Goal: Transaction & Acquisition: Purchase product/service

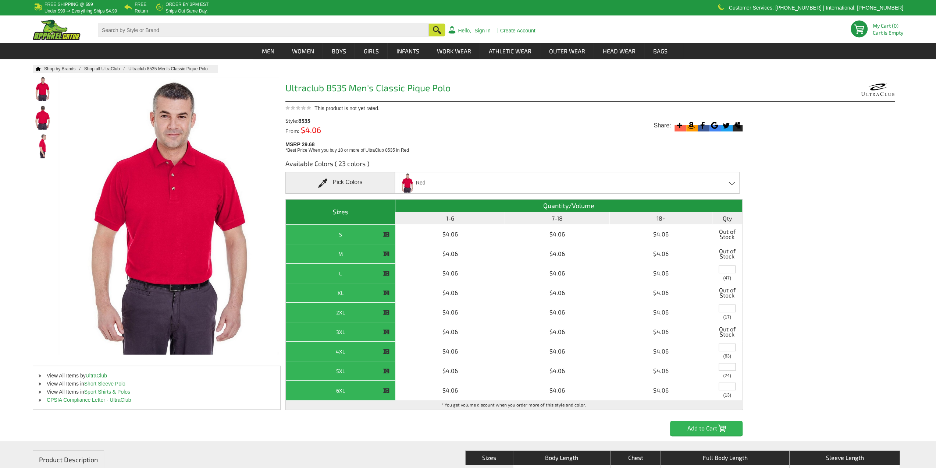
click at [479, 160] on h3 "Available Colors ( 23 colors )" at bounding box center [514, 165] width 457 height 13
click at [483, 187] on div "Red Apple - Closeout Baby Blue - Closeout Black Burgundy - Closeout Cardinal - …" at bounding box center [567, 183] width 345 height 22
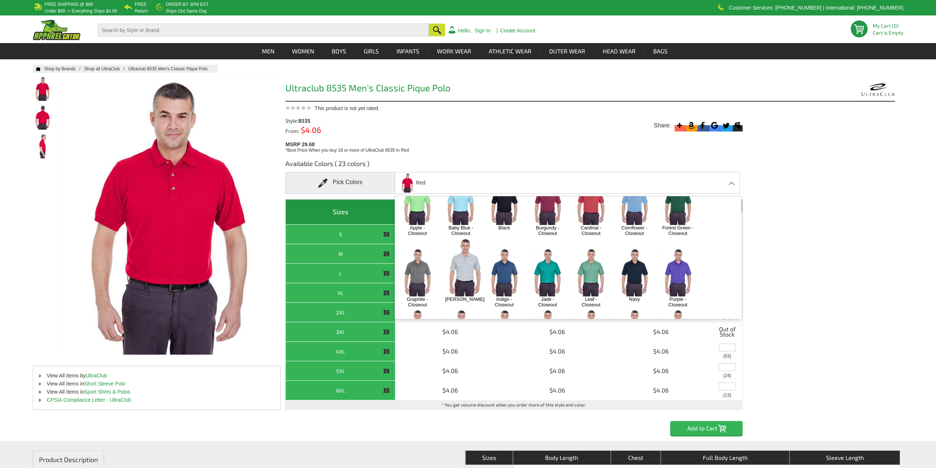
scroll to position [74, 0]
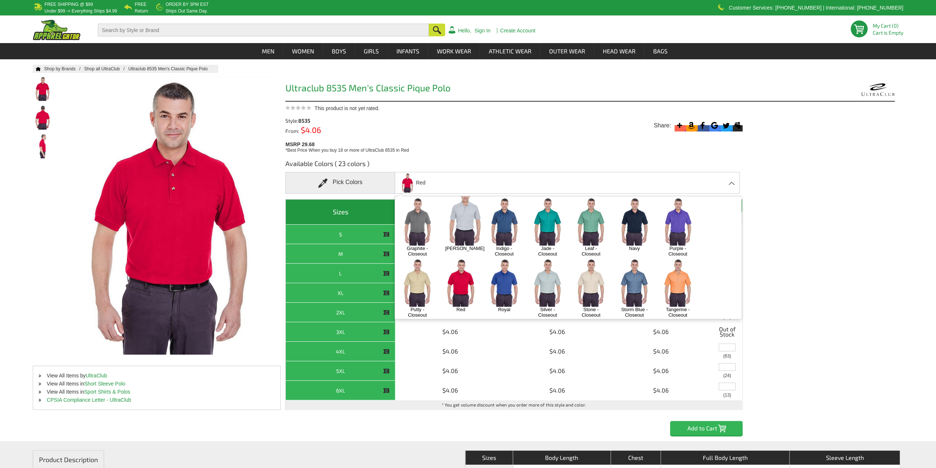
click at [509, 273] on img at bounding box center [504, 282] width 39 height 48
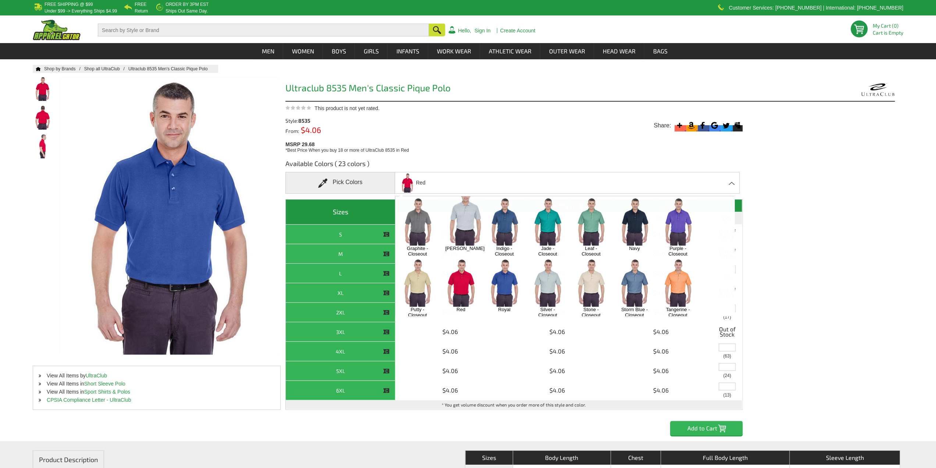
scroll to position [440, 0]
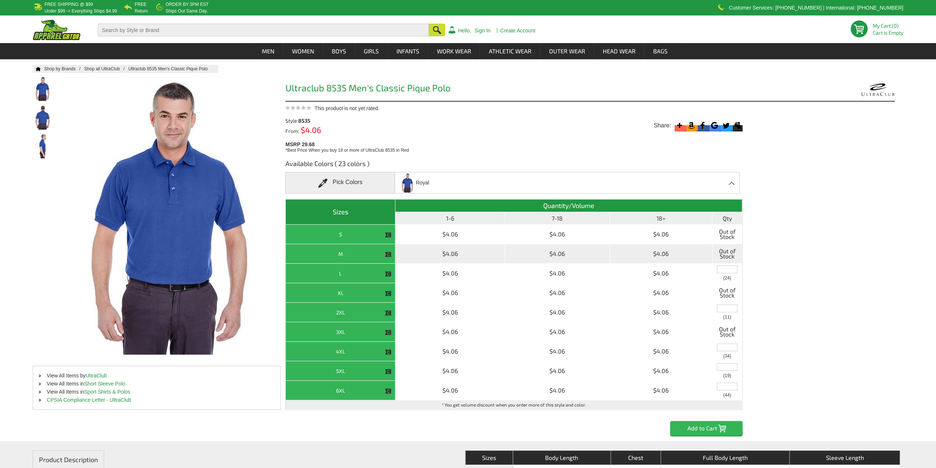
click at [375, 255] on th "M" at bounding box center [341, 254] width 110 height 20
click at [347, 252] on th "M" at bounding box center [341, 254] width 110 height 20
click at [330, 252] on th "M" at bounding box center [341, 254] width 110 height 20
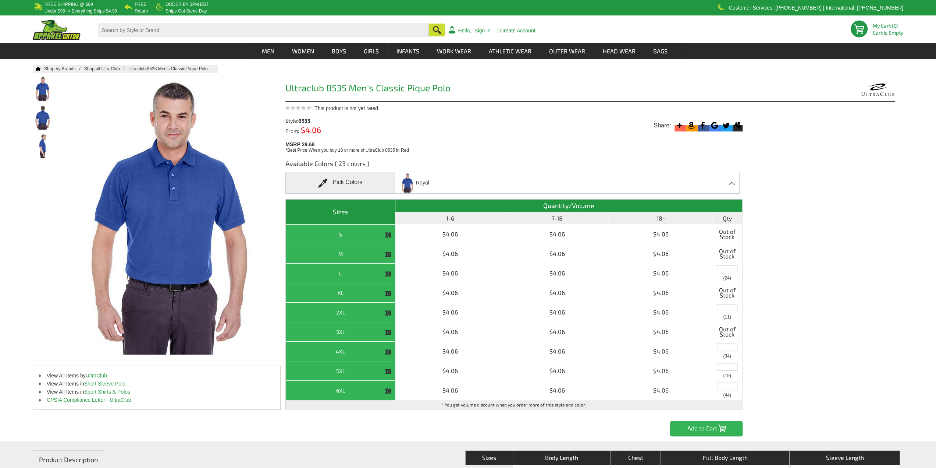
click at [467, 182] on div "Royal Apple - Closeout Baby Blue - Closeout Black Burgundy - Closeout Cardinal …" at bounding box center [567, 183] width 345 height 22
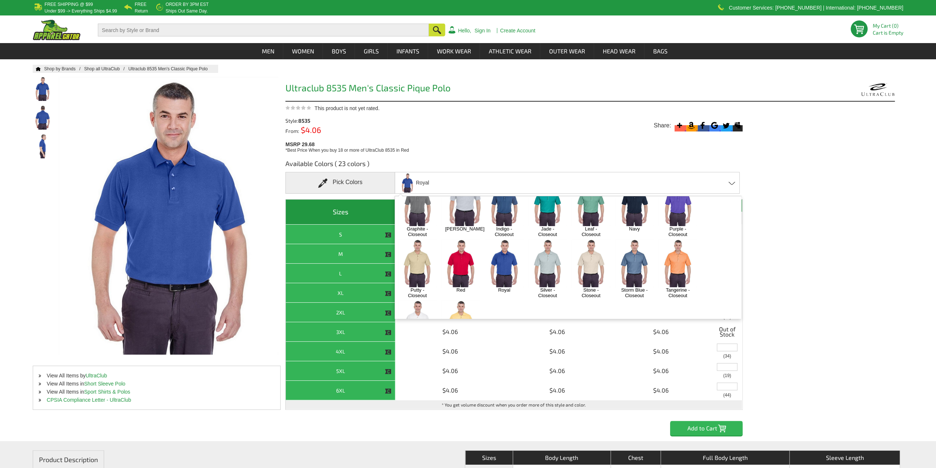
scroll to position [52, 0]
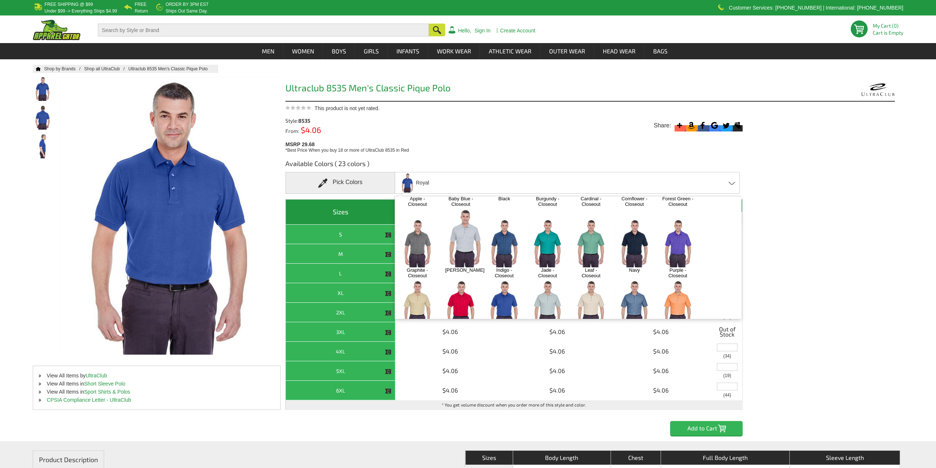
click at [499, 235] on img at bounding box center [504, 243] width 39 height 48
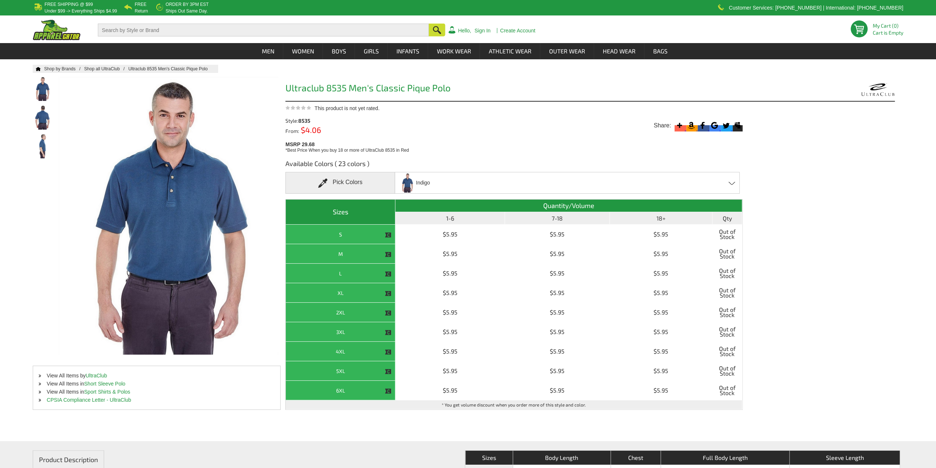
click at [474, 181] on div "Indigo Apple - Closeout Baby Blue - Closeout Black Burgundy - Closeout Cardinal…" at bounding box center [567, 183] width 345 height 22
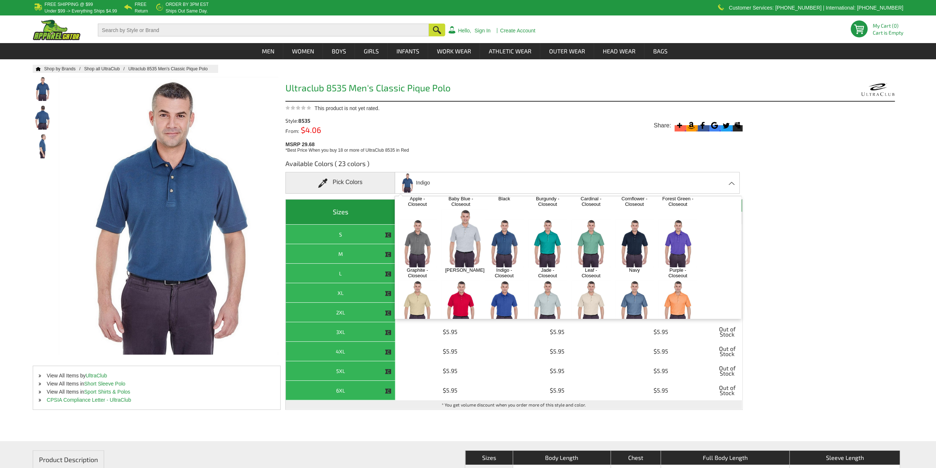
click at [497, 288] on img at bounding box center [504, 304] width 39 height 48
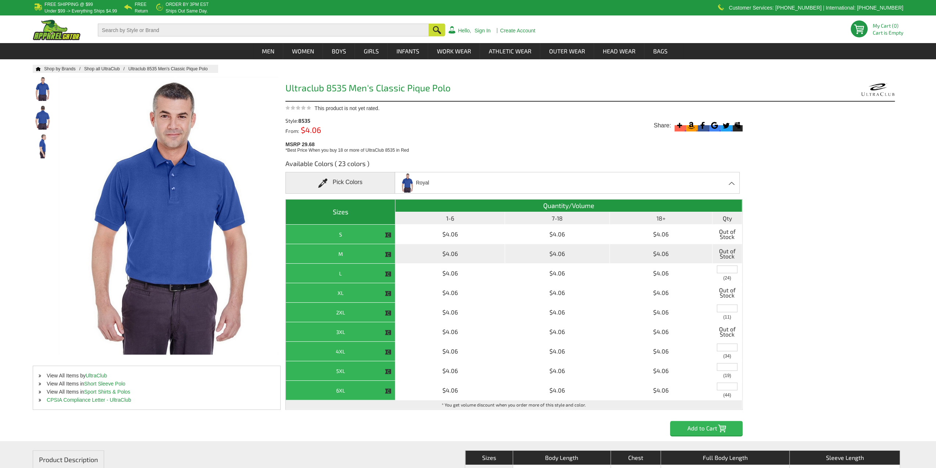
click at [721, 252] on span "Out of Stock" at bounding box center [728, 253] width 26 height 15
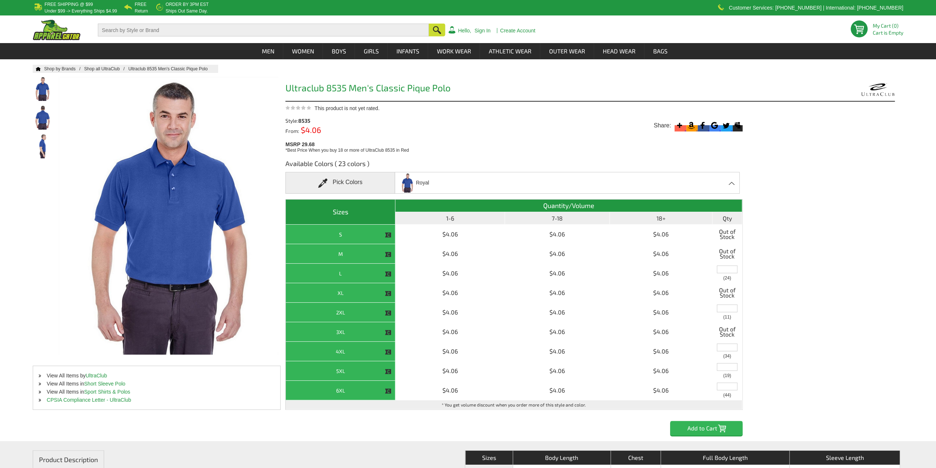
click at [554, 181] on div "Royal Apple - Closeout Baby Blue - Closeout Black Burgundy - Closeout Cardinal …" at bounding box center [567, 183] width 345 height 22
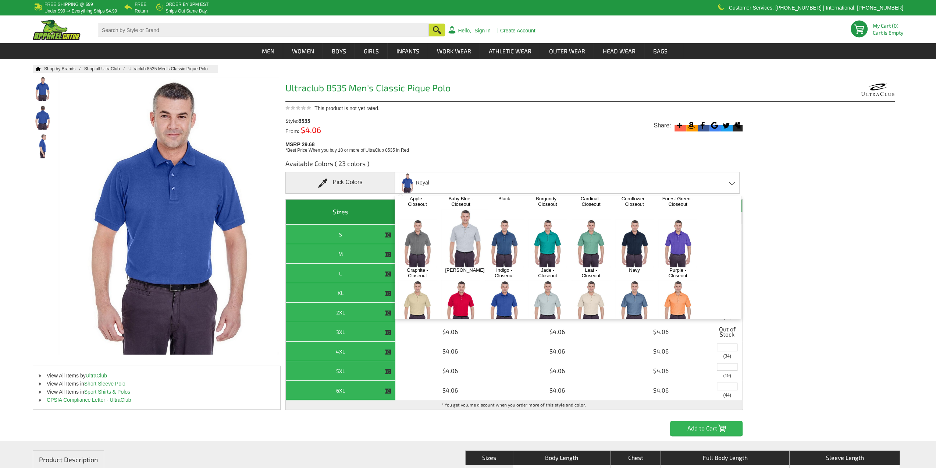
click at [551, 245] on img at bounding box center [547, 243] width 39 height 48
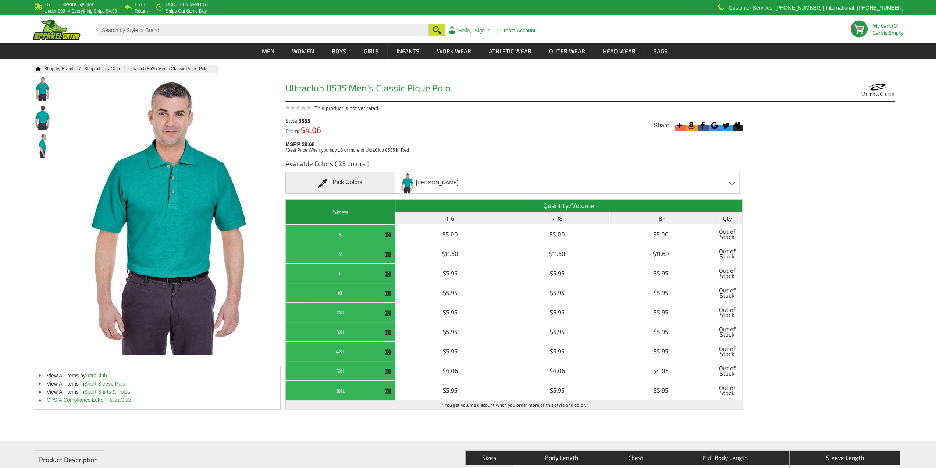
click at [640, 184] on div "[PERSON_NAME] Apple - Closeout Baby Blue - Closeout Black Burgundy - Closeout C…" at bounding box center [567, 183] width 345 height 22
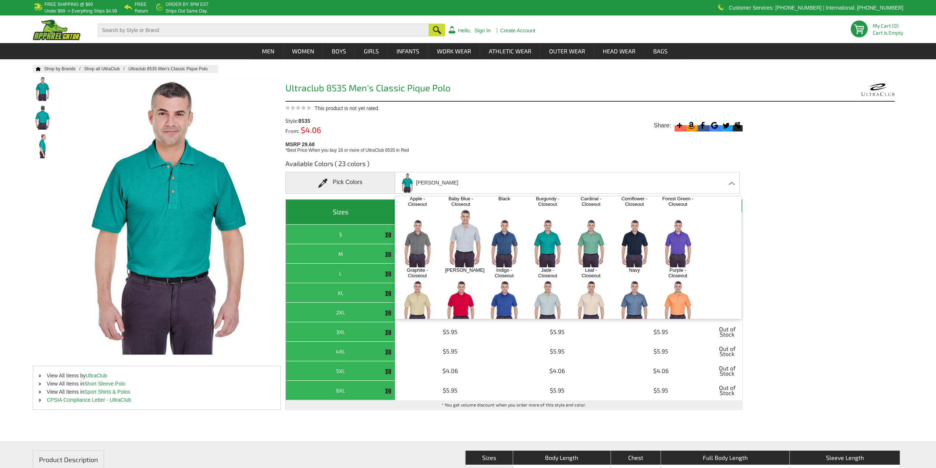
click at [637, 243] on img at bounding box center [634, 243] width 39 height 48
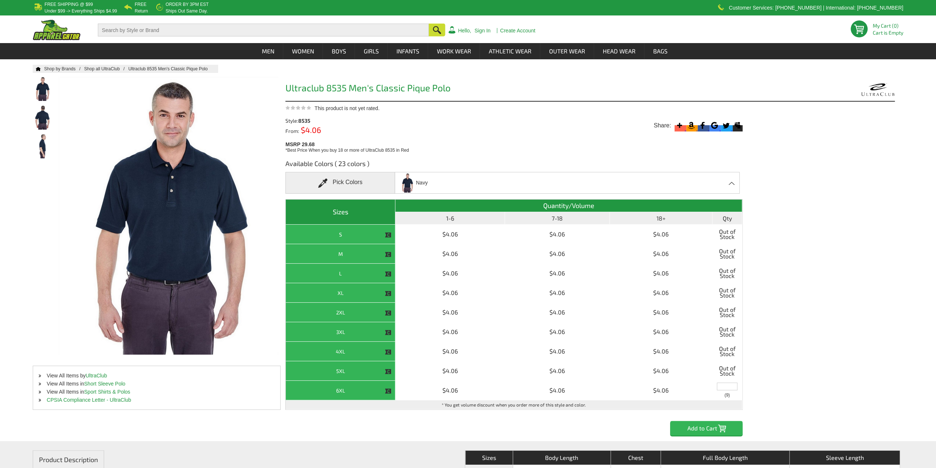
click at [678, 179] on div "Navy Apple - Closeout Baby Blue - Closeout Black Burgundy - Closeout Cardinal -…" at bounding box center [567, 183] width 345 height 22
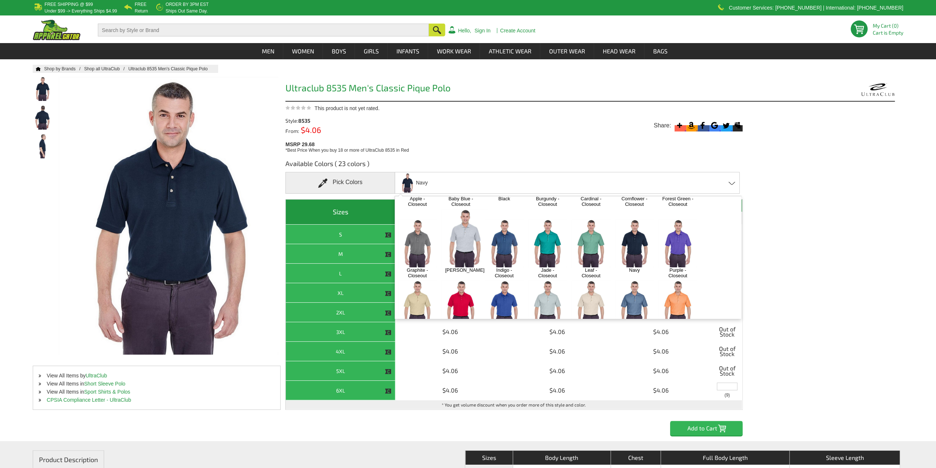
click at [680, 237] on img at bounding box center [678, 243] width 39 height 48
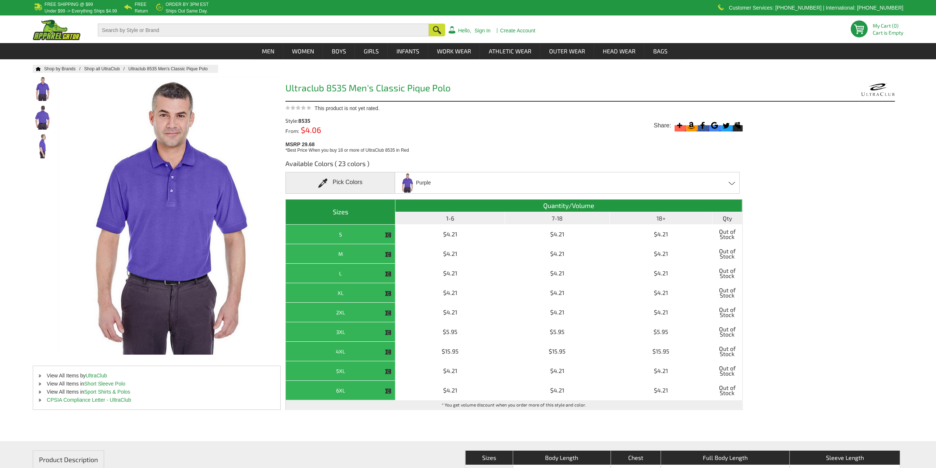
click at [698, 182] on div "Purple Apple - Closeout Baby Blue - Closeout Black Burgundy - Closeout Cardinal…" at bounding box center [567, 183] width 345 height 22
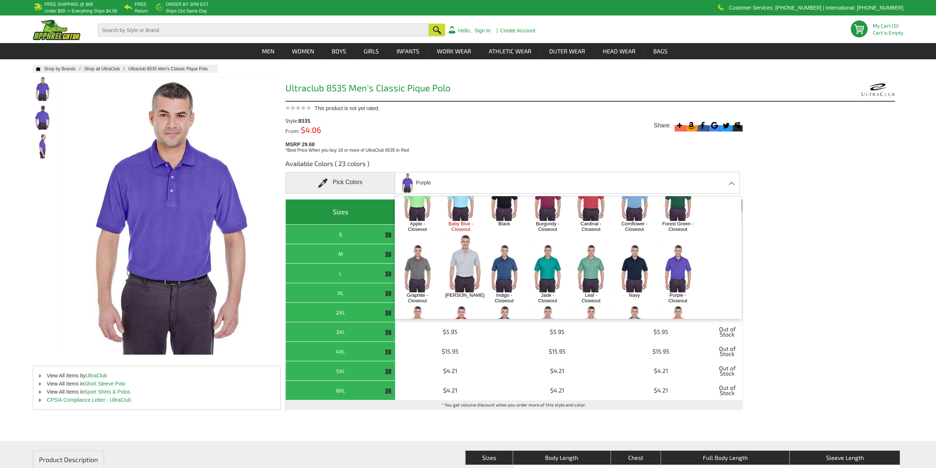
scroll to position [0, 0]
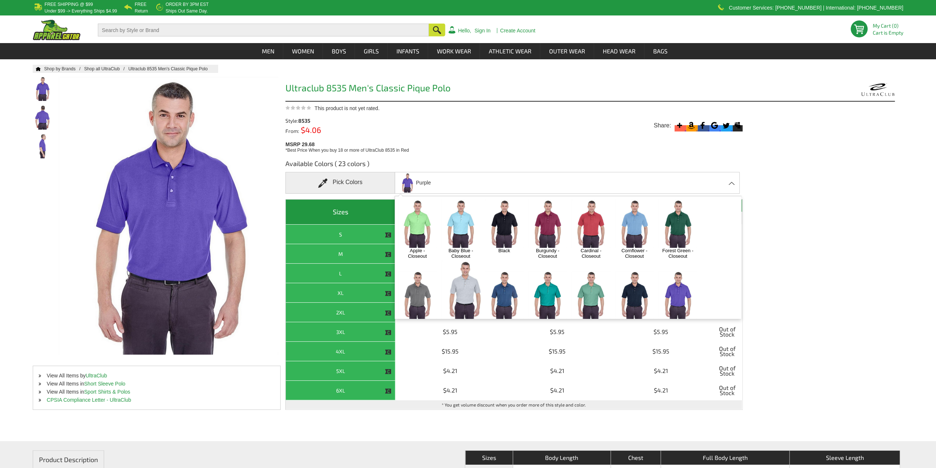
click at [516, 234] on img at bounding box center [504, 223] width 39 height 48
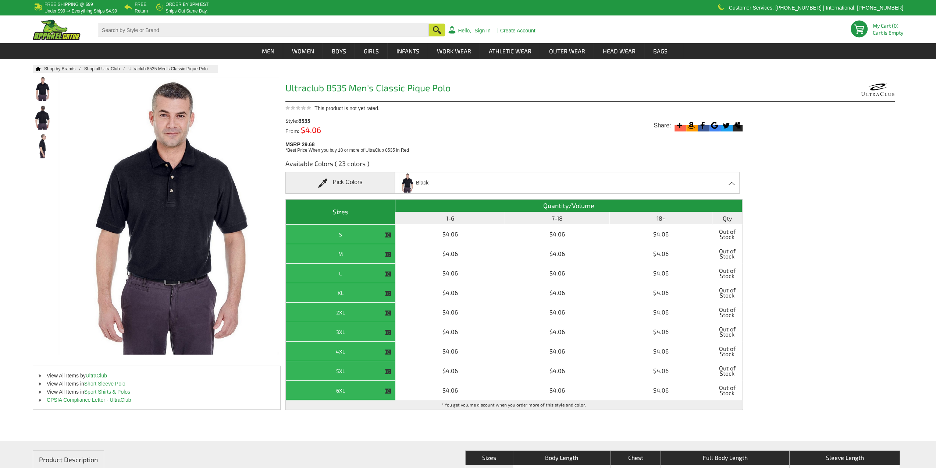
click at [599, 183] on div "Black Apple - Closeout Baby Blue - Closeout Black Burgundy - Closeout Cardinal …" at bounding box center [567, 183] width 345 height 22
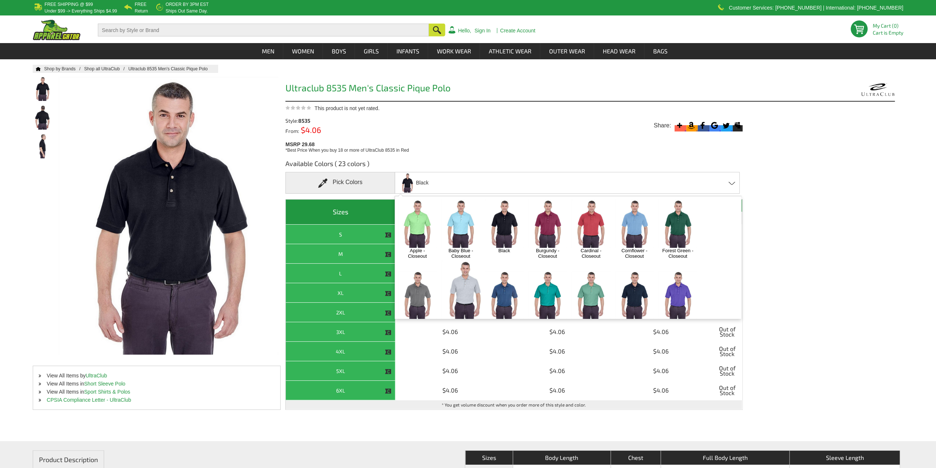
click at [666, 229] on img at bounding box center [678, 223] width 39 height 48
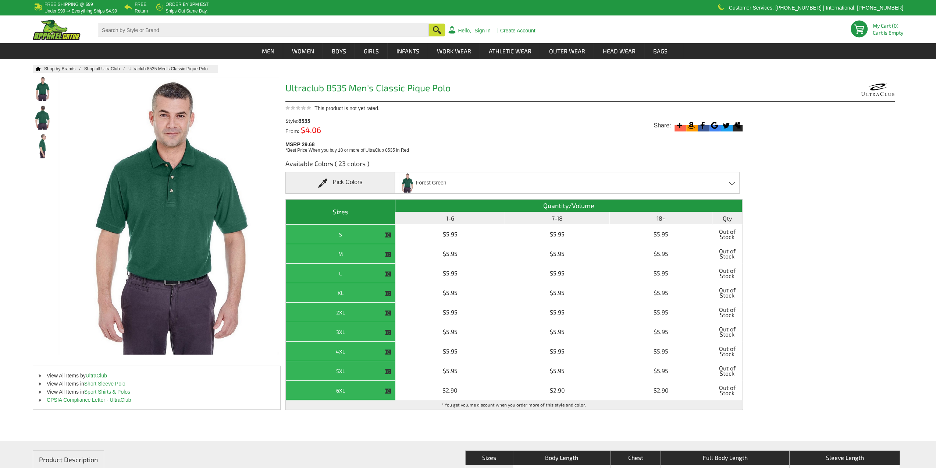
click at [681, 178] on div "Forest Green Apple - Closeout Baby Blue - Closeout Black Burgundy - Closeout Ca…" at bounding box center [567, 183] width 345 height 22
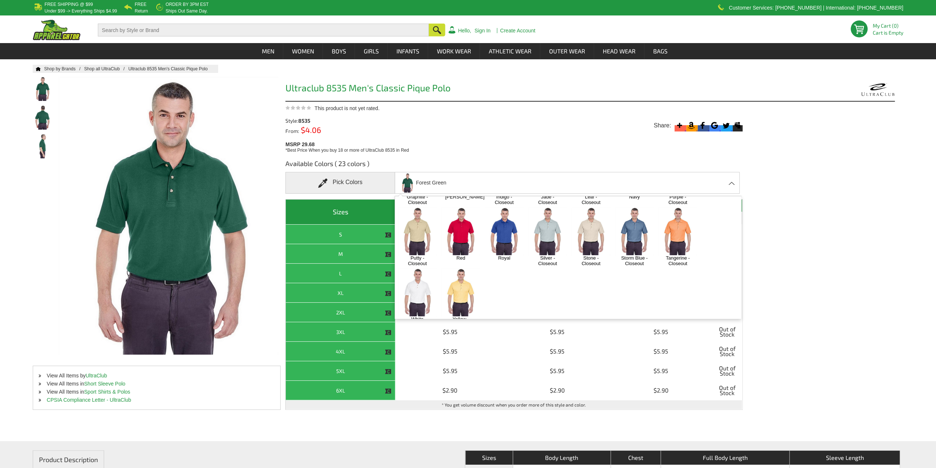
drag, startPoint x: 826, startPoint y: 279, endPoint x: 832, endPoint y: 234, distance: 45.2
click at [826, 279] on div "Available Colors ( 23 colors ) Pick Colors [GEOGRAPHIC_DATA] Apple - Closeout B…" at bounding box center [591, 294] width 610 height 282
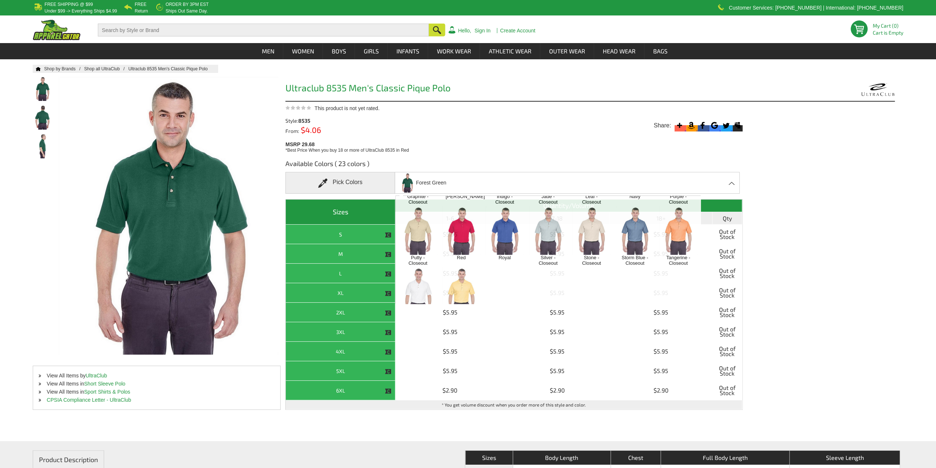
scroll to position [860, 0]
